Goal: Task Accomplishment & Management: Use online tool/utility

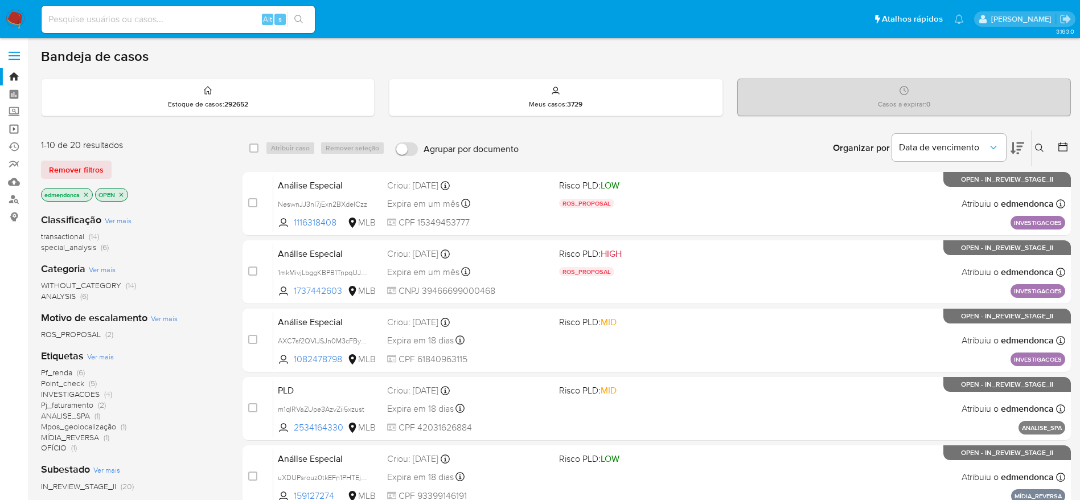
click at [11, 125] on link "Operações em massa" at bounding box center [68, 129] width 136 height 18
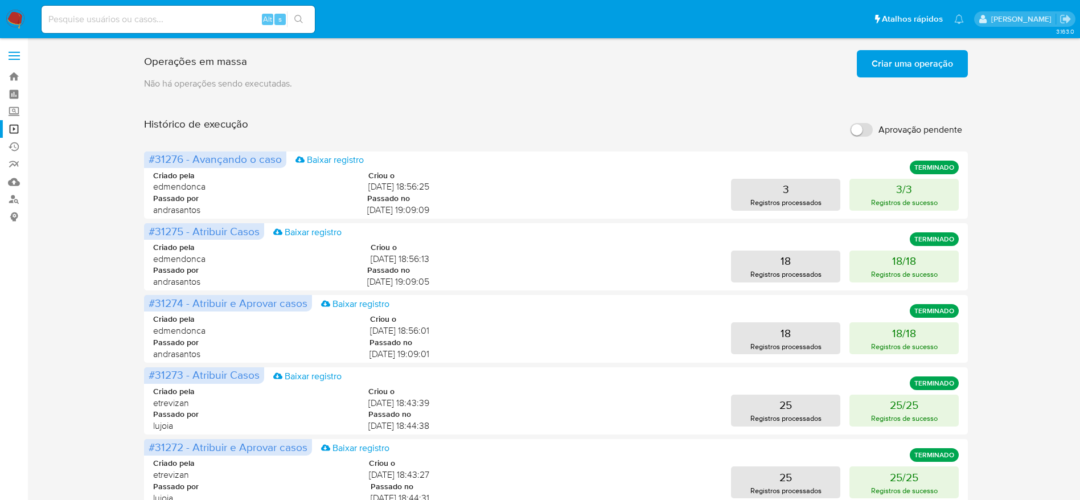
click at [904, 72] on span "Criar uma operação" at bounding box center [912, 63] width 81 height 25
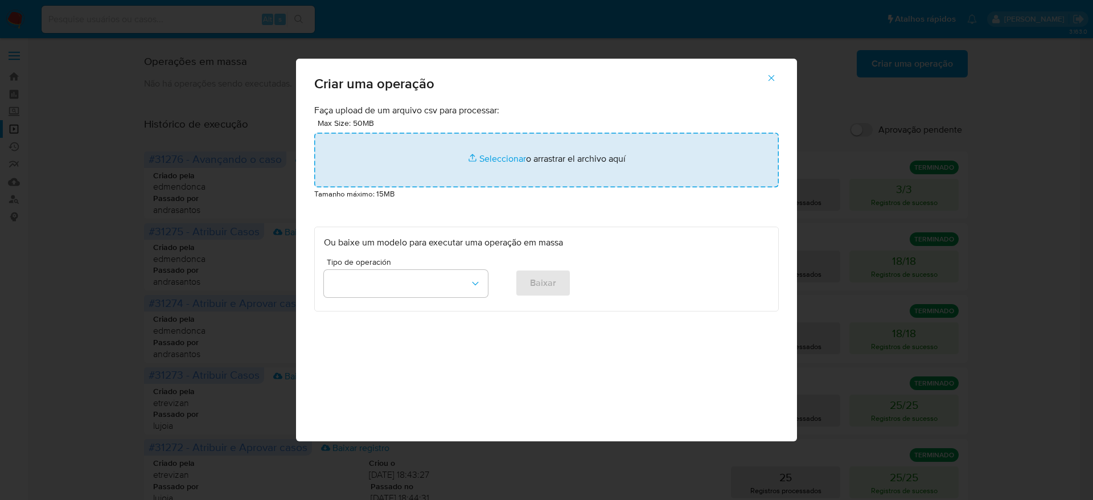
click at [529, 173] on input "file" at bounding box center [546, 160] width 465 height 55
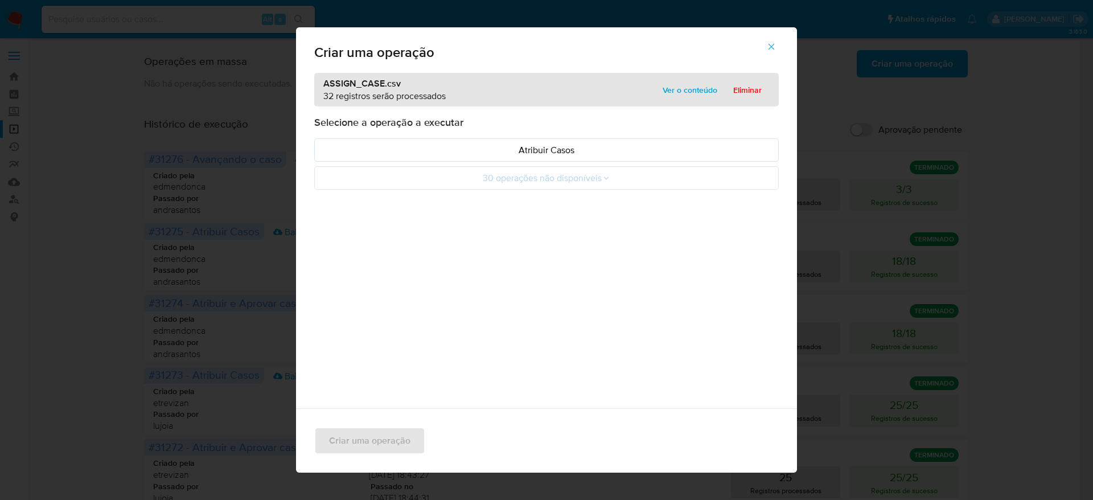
click at [678, 88] on span "Ver o conteúdo" at bounding box center [690, 90] width 55 height 16
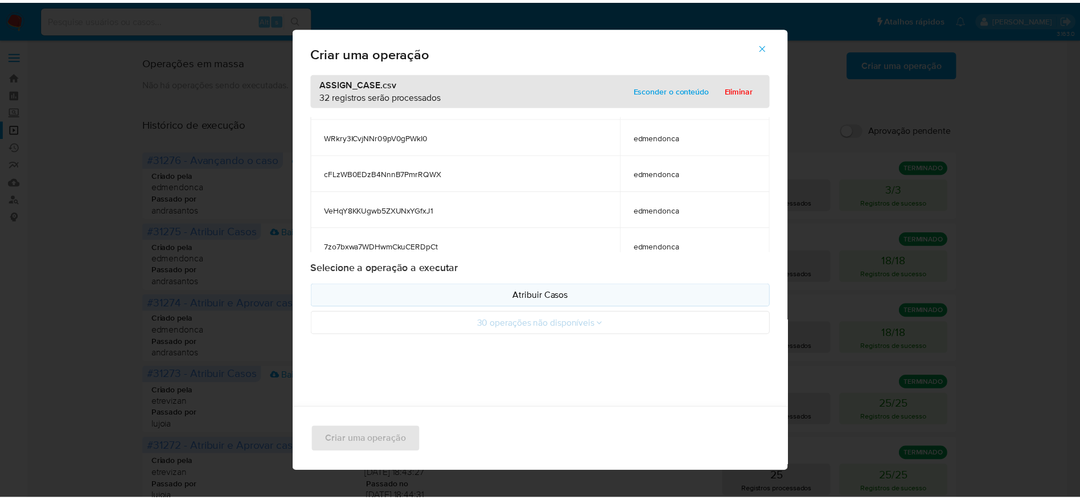
scroll to position [1058, 0]
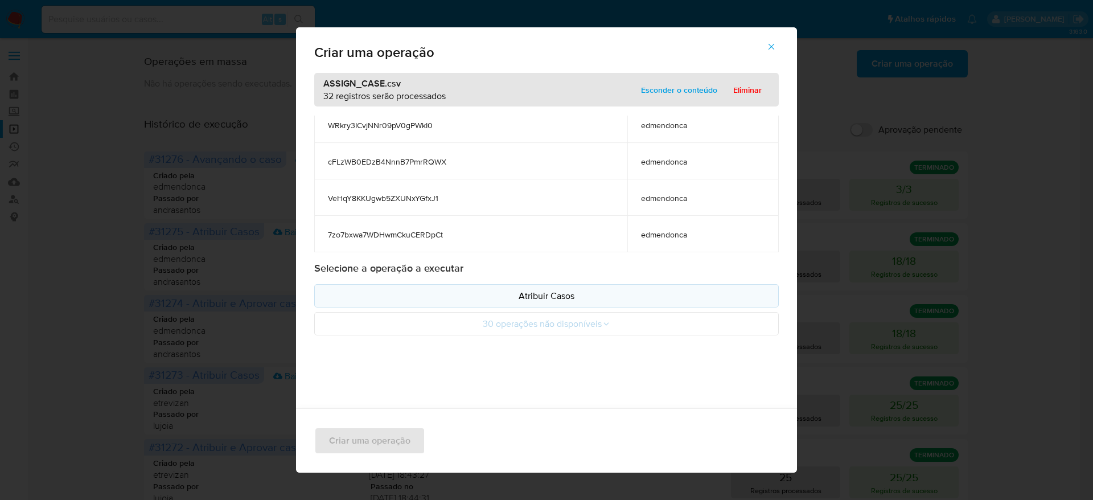
click at [555, 296] on p "Atribuir Casos" at bounding box center [546, 295] width 445 height 13
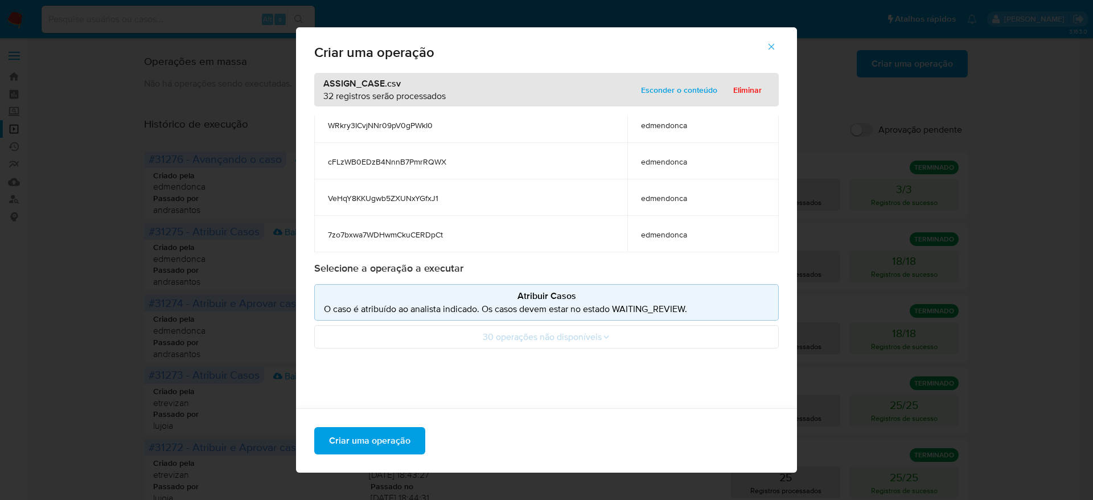
click at [357, 425] on div "Criar uma operação" at bounding box center [546, 440] width 501 height 64
click at [356, 428] on span "Criar uma operação" at bounding box center [369, 440] width 81 height 25
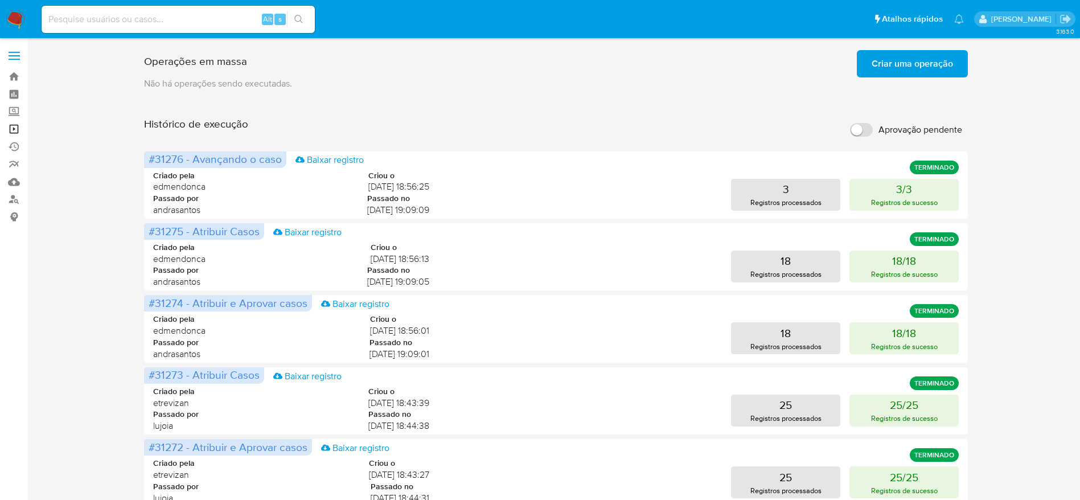
click at [11, 131] on link "Operações em massa" at bounding box center [68, 129] width 136 height 18
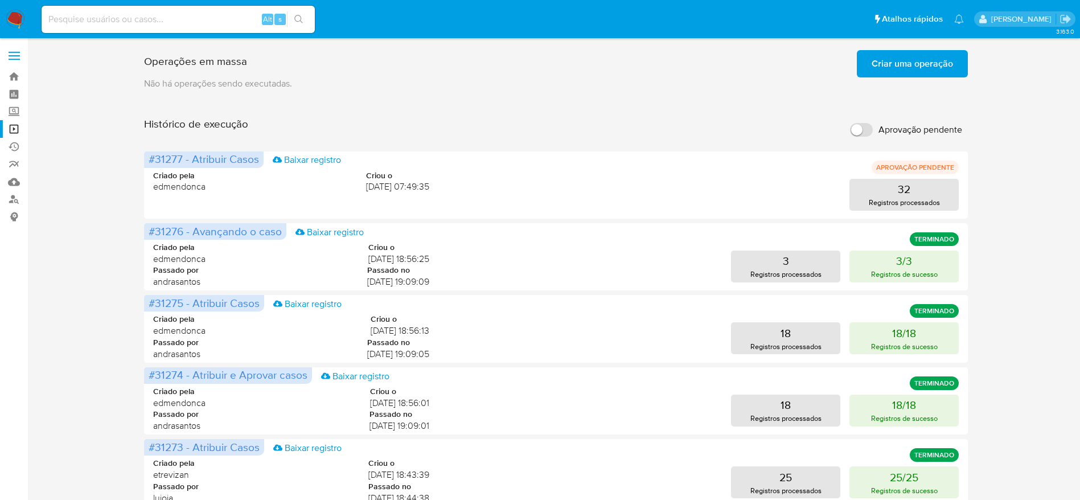
click at [80, 354] on div "Operações em massa Criar uma operação Só pode haver no máximo 5 recursos colado…" at bounding box center [556, 474] width 1030 height 857
click at [124, 297] on div "Operações em massa Criar uma operação Só pode haver no máximo 5 recursos colado…" at bounding box center [556, 474] width 1030 height 857
click at [1038, 208] on div "Operações em massa Criar uma operação Só pode haver no máximo 5 recursos colado…" at bounding box center [556, 474] width 1030 height 857
click at [916, 207] on p "Registros processados" at bounding box center [904, 202] width 71 height 11
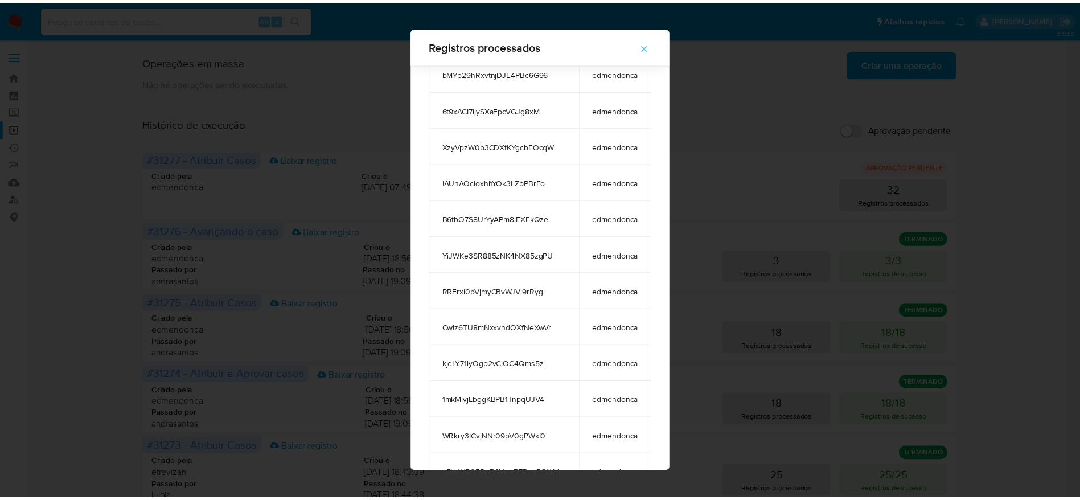
scroll to position [804, 0]
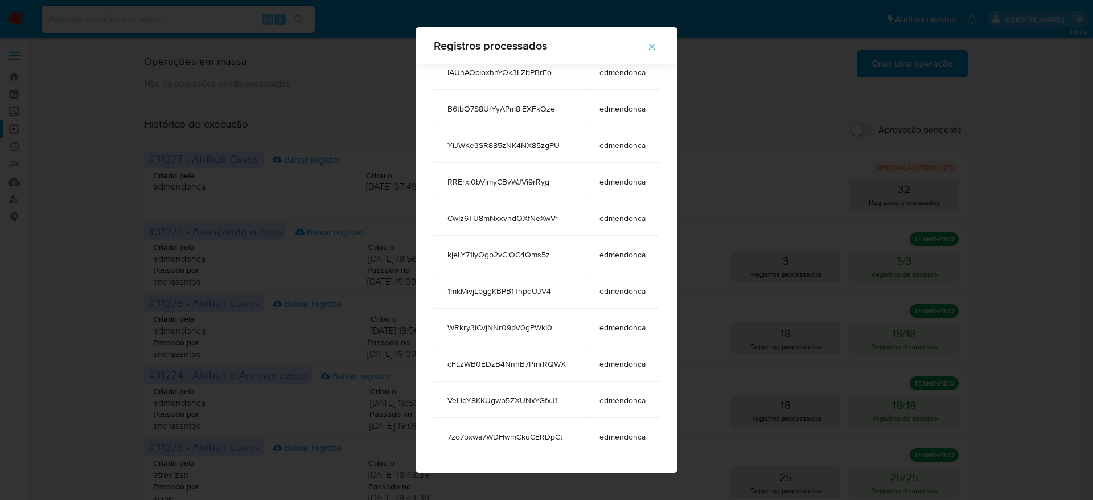
click at [655, 40] on span "button" at bounding box center [652, 46] width 10 height 25
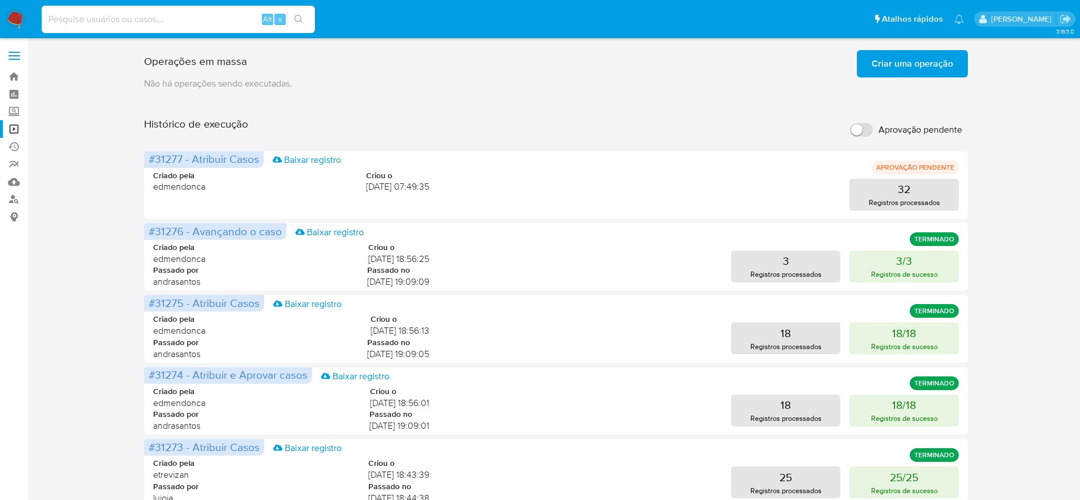
click at [229, 18] on input at bounding box center [178, 19] width 273 height 15
paste input "erKn8zyhtXkfeFP3FrIKT5ff"
type input "erKn8zyhtXkfeFP3FrIKT5ff"
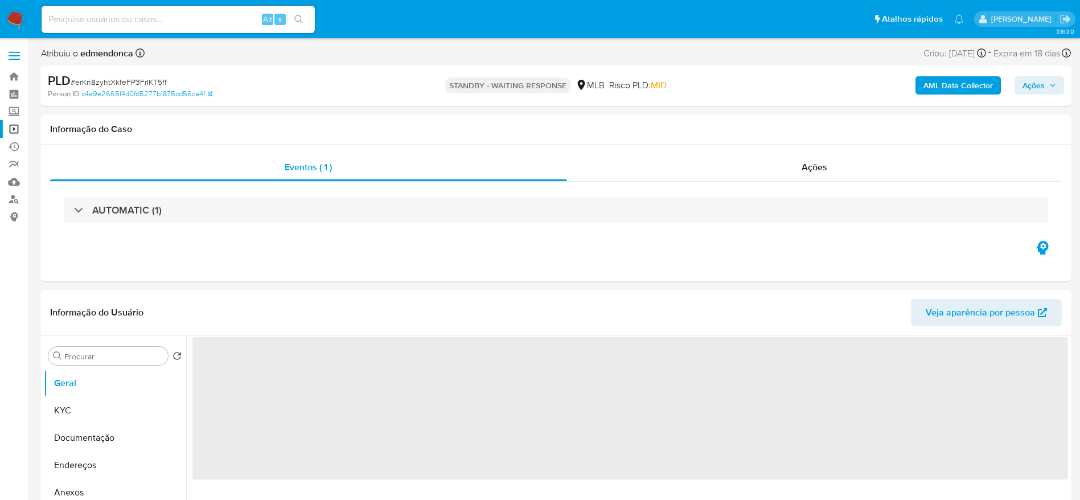
select select "10"
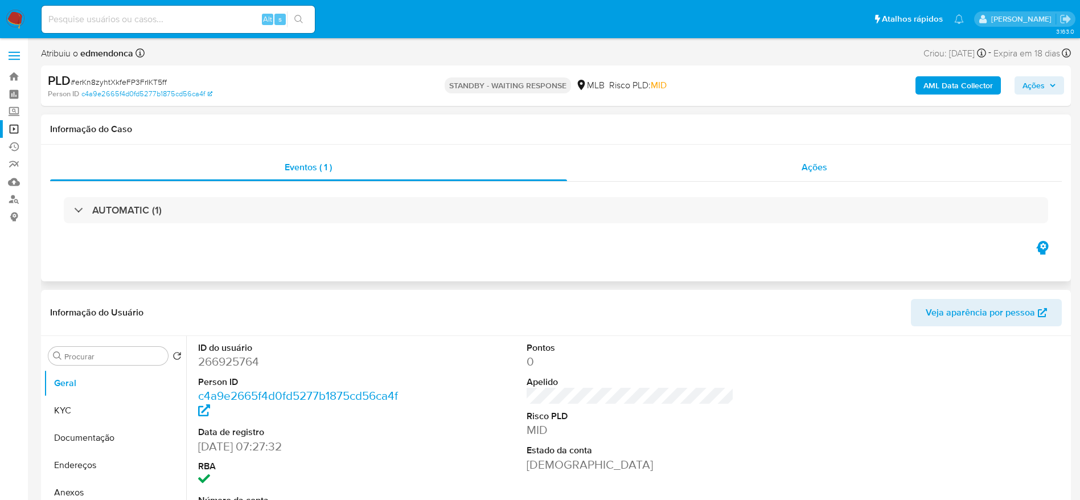
click at [752, 163] on div "Ações" at bounding box center [814, 167] width 495 height 27
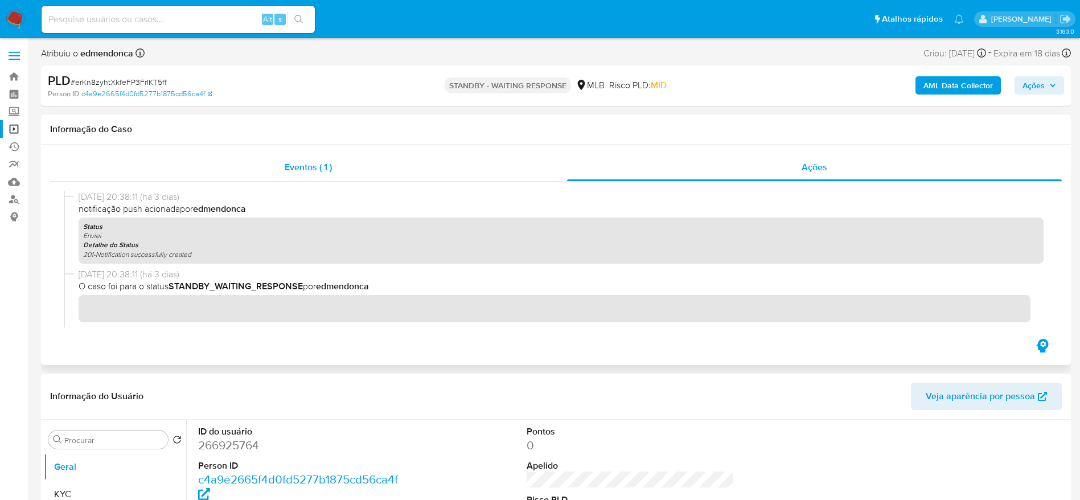
click at [273, 170] on div "Eventos ( 1 )" at bounding box center [308, 167] width 517 height 27
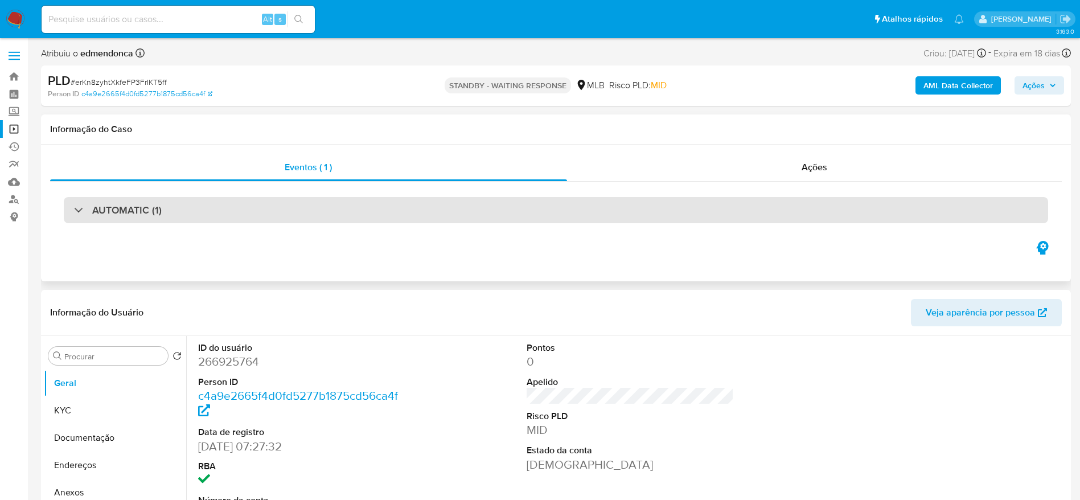
click at [147, 199] on div "AUTOMATIC (1)" at bounding box center [556, 210] width 984 height 26
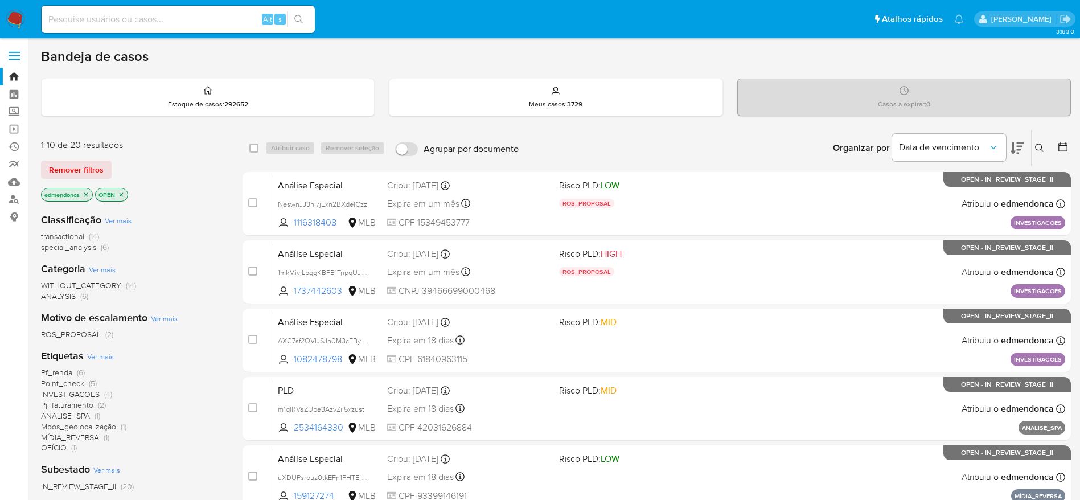
click at [172, 16] on input at bounding box center [178, 19] width 273 height 15
paste input "avYr4cdejAIcAikcMBCu4SV1"
type input "avYr4cdejAIcAikcMBCu4SV1"
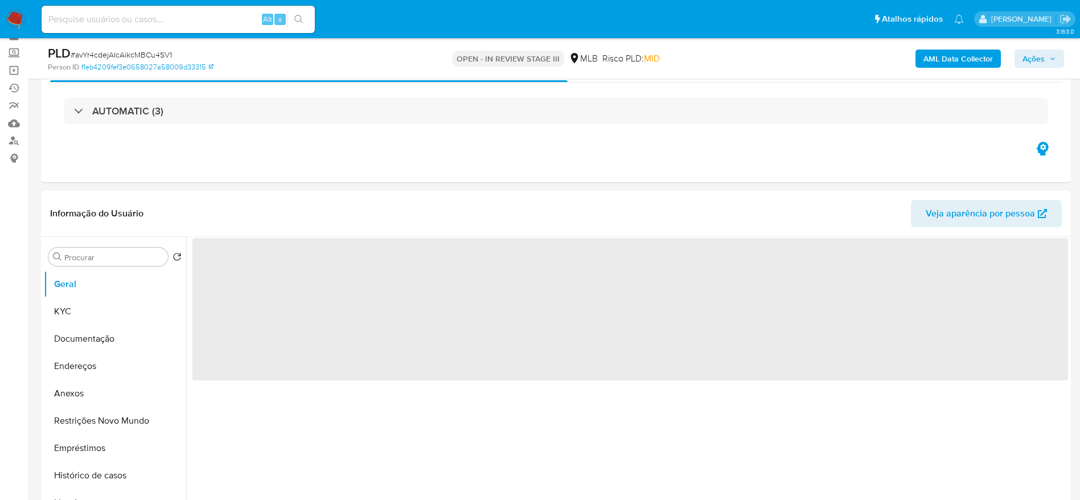
scroll to position [85, 0]
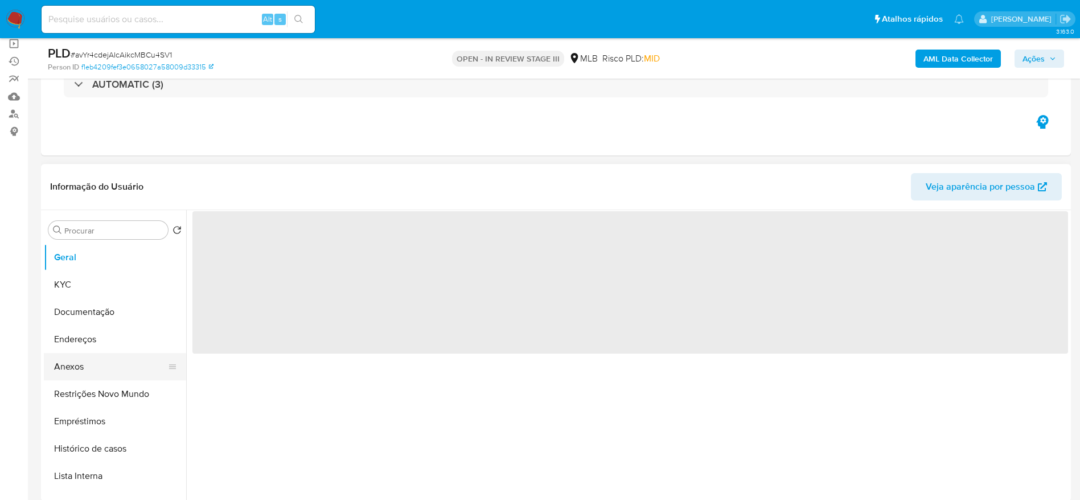
select select "10"
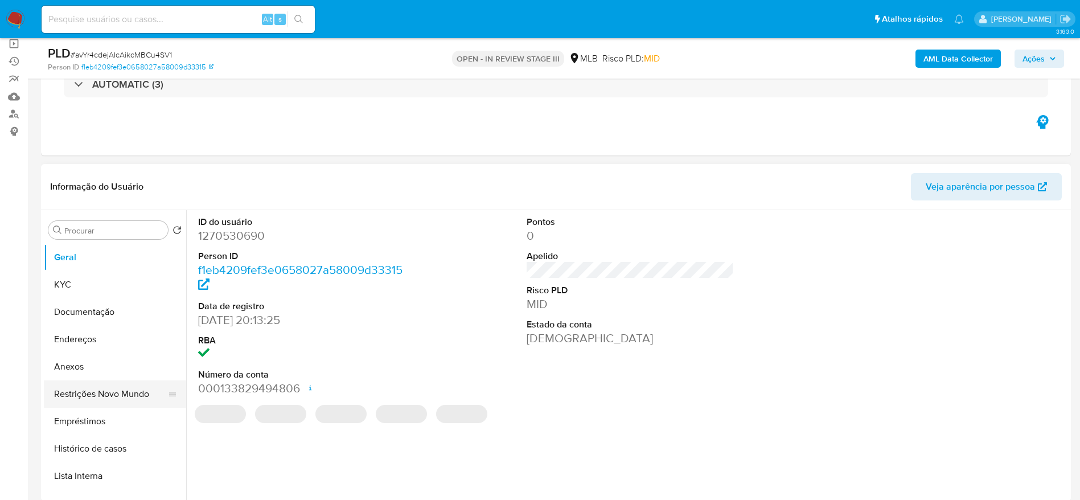
click at [106, 394] on button "Restrições Novo Mundo" at bounding box center [110, 393] width 133 height 27
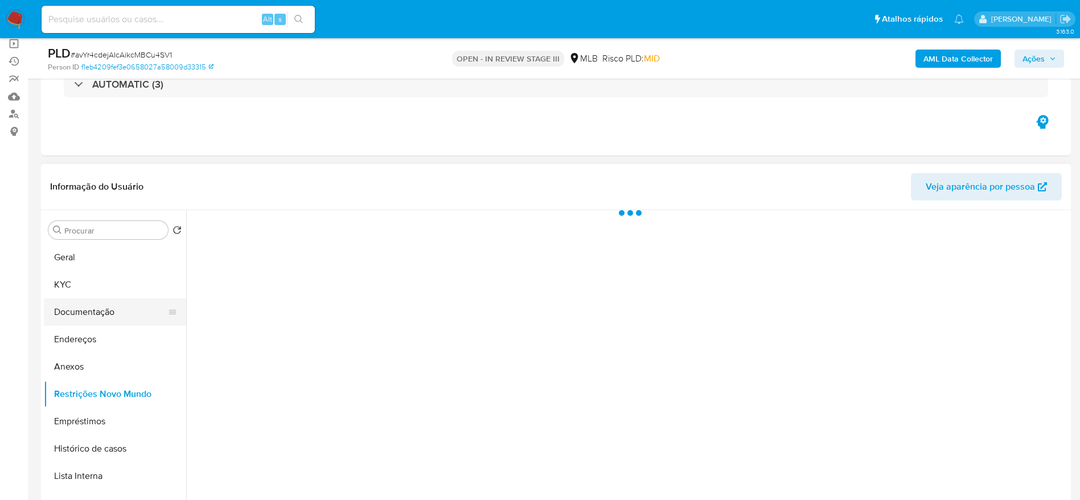
click at [72, 312] on button "Documentação" at bounding box center [110, 311] width 133 height 27
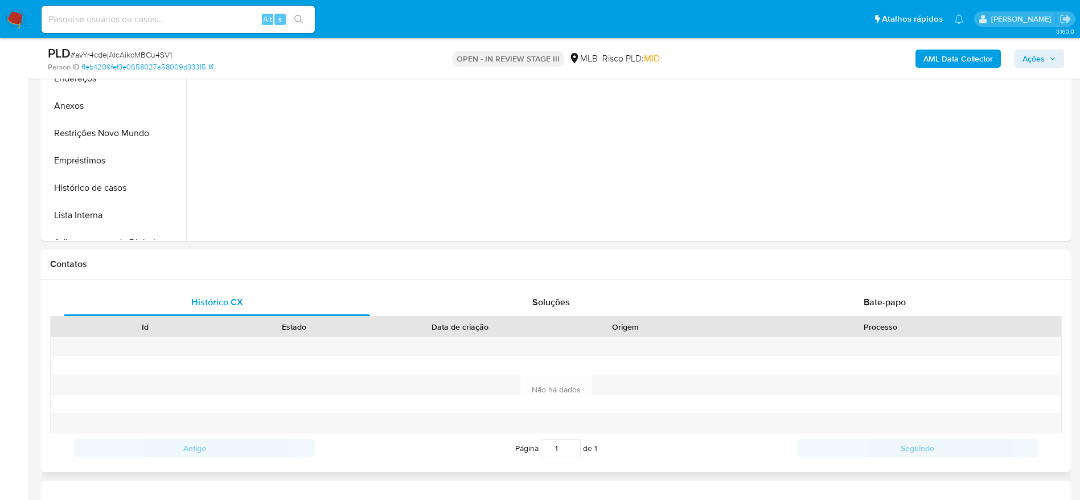
scroll to position [427, 0]
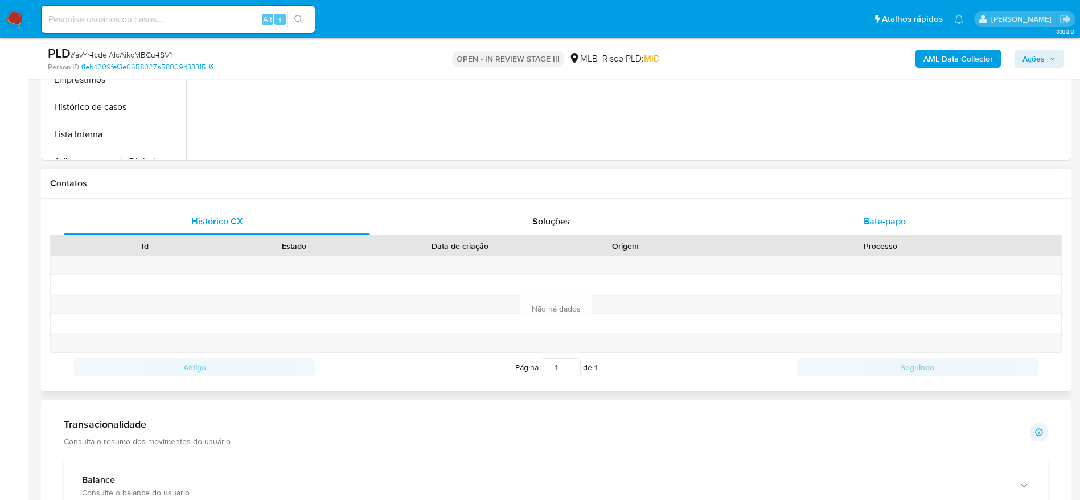
click at [906, 226] on div "Bate-papo" at bounding box center [885, 221] width 306 height 27
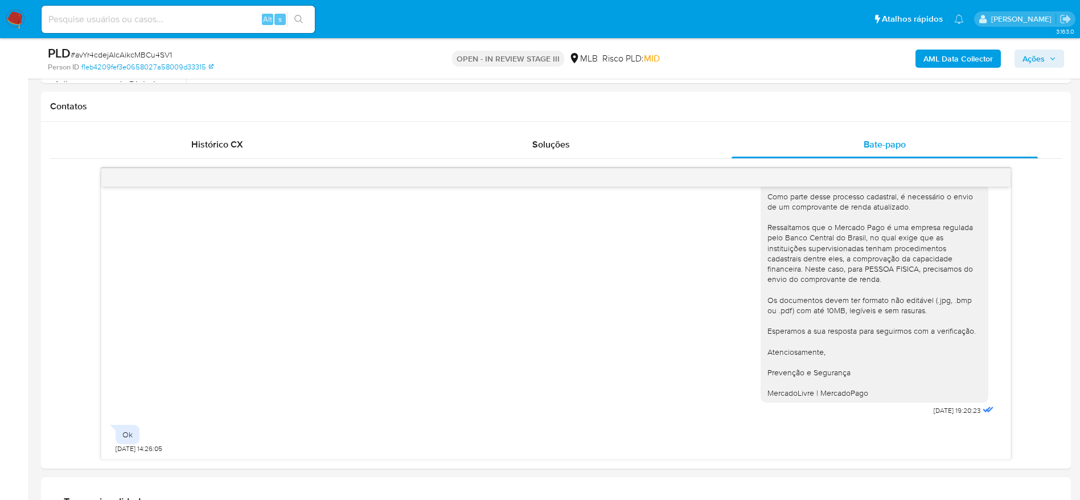
scroll to position [598, 0]
